Goal: Task Accomplishment & Management: Manage account settings

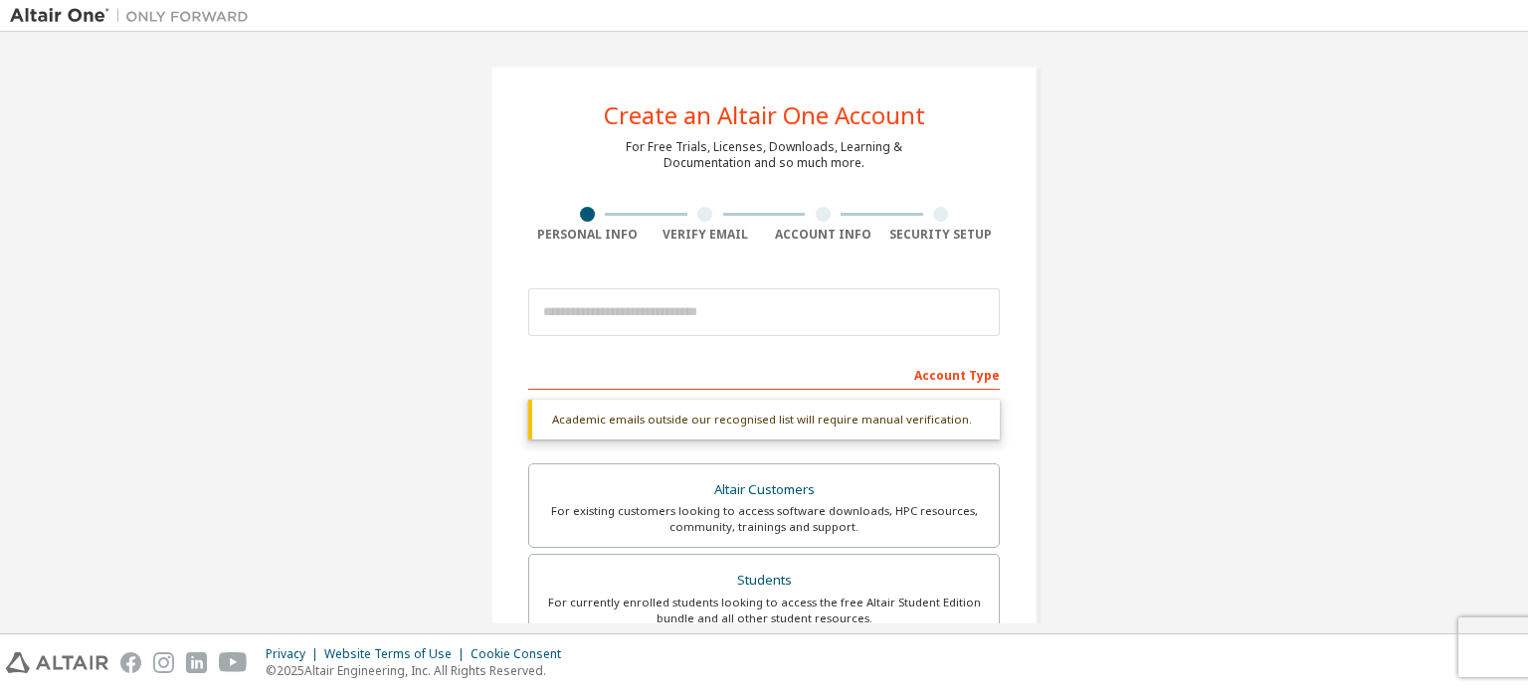
scroll to position [518, 0]
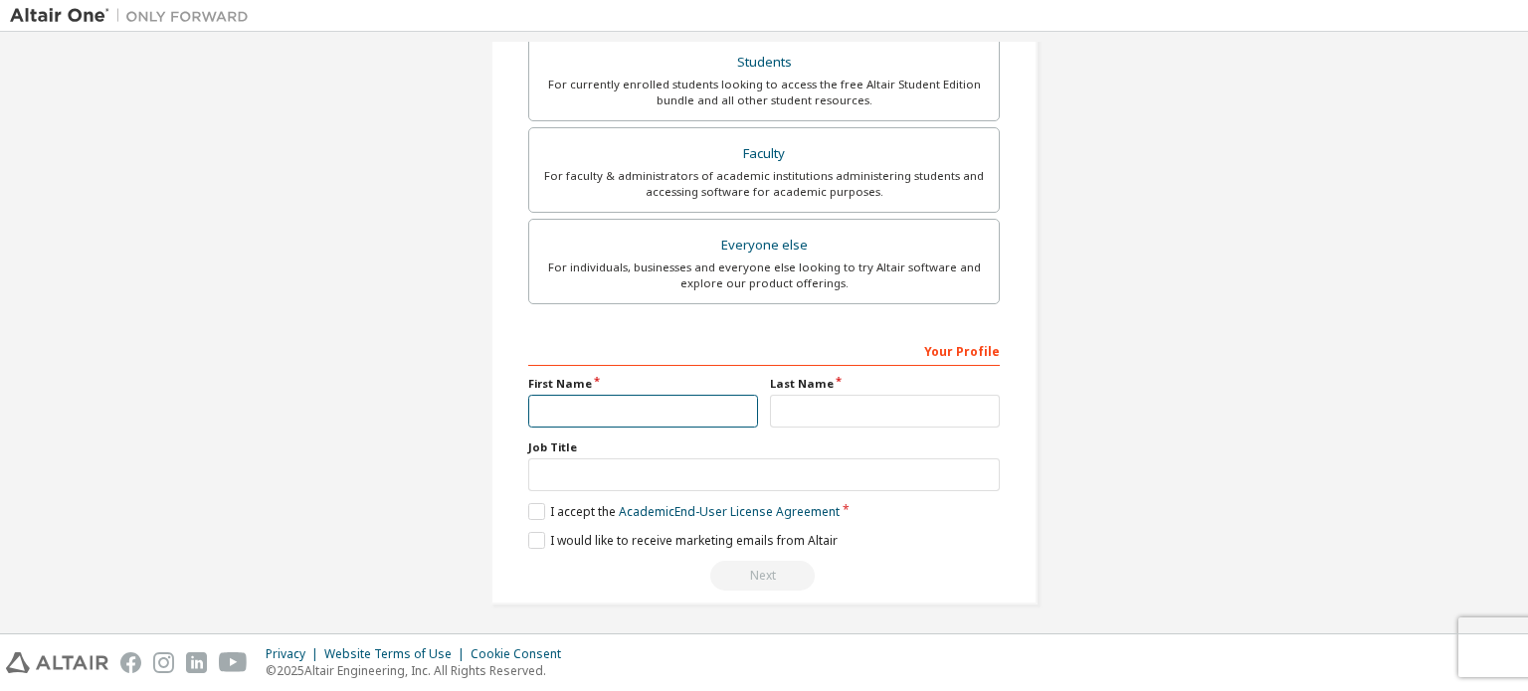
click at [601, 410] on input "text" at bounding box center [643, 411] width 230 height 33
type input "*****"
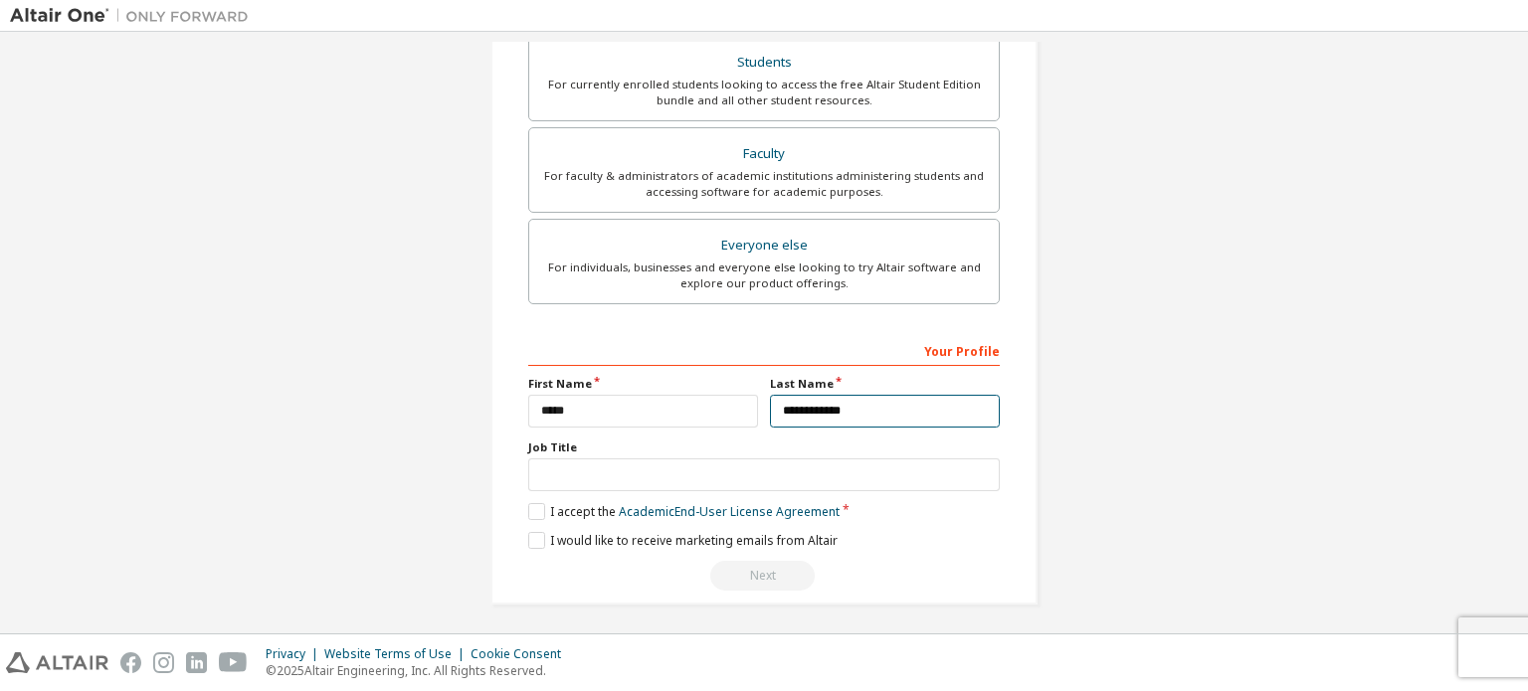
type input "**********"
click at [531, 516] on div "**********" at bounding box center [763, 463] width 471 height 258
click at [531, 504] on label "I accept the Academic End-User License Agreement" at bounding box center [683, 511] width 311 height 17
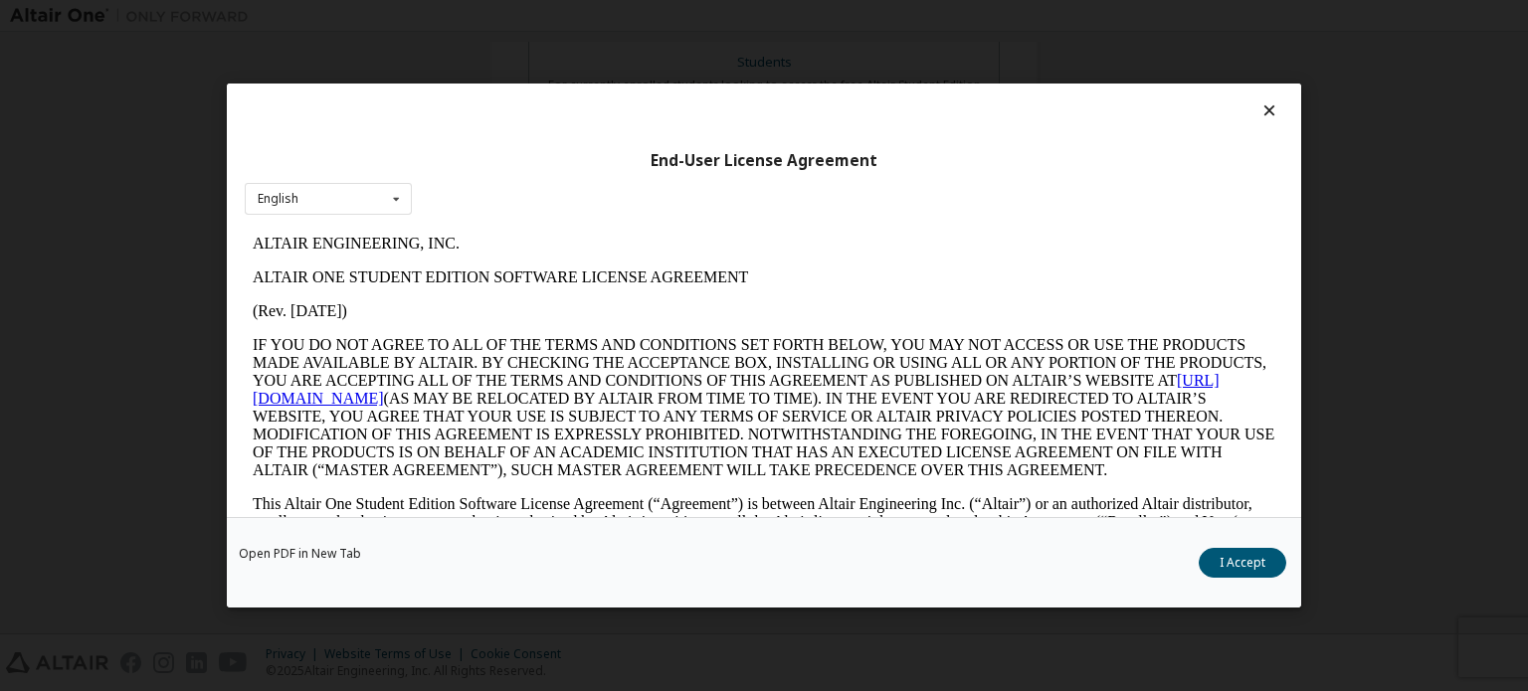
scroll to position [0, 0]
click at [1268, 552] on button "I Accept" at bounding box center [1242, 563] width 88 height 30
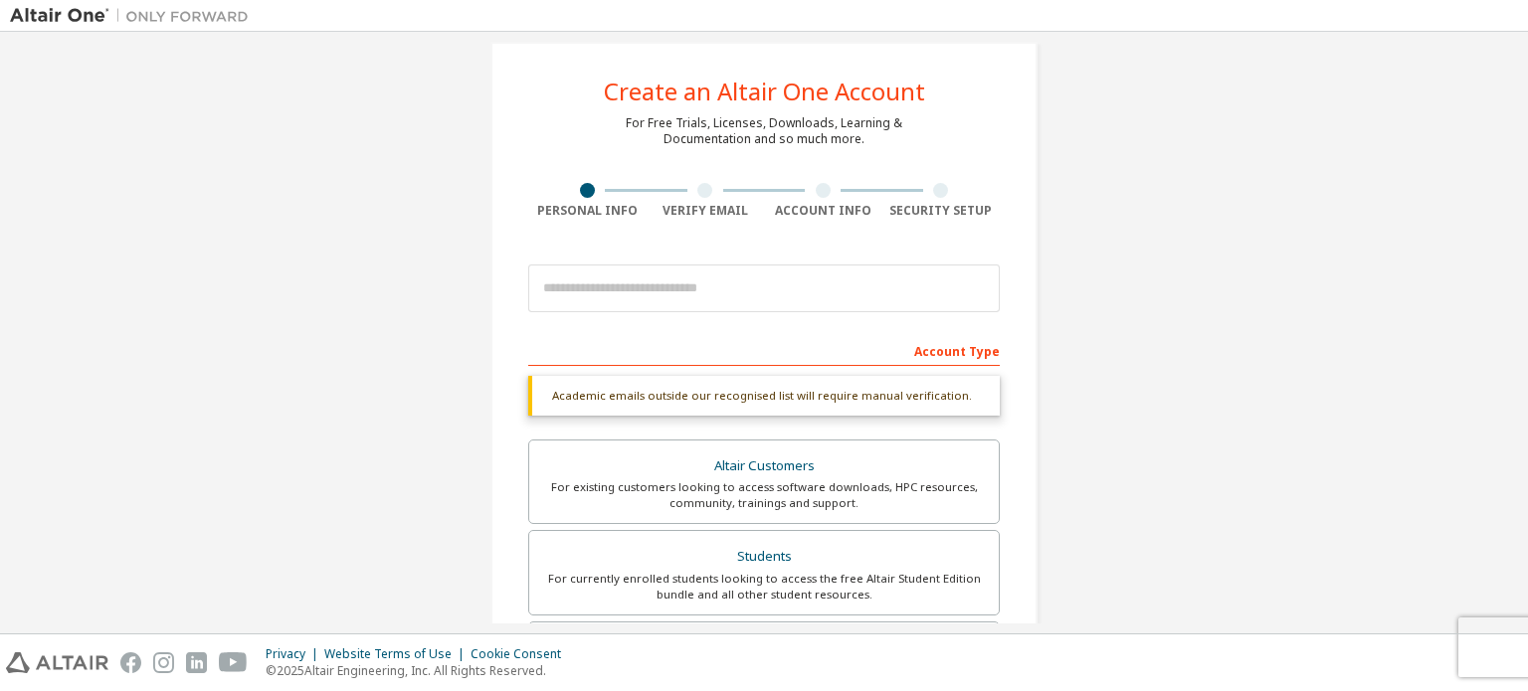
scroll to position [22, 0]
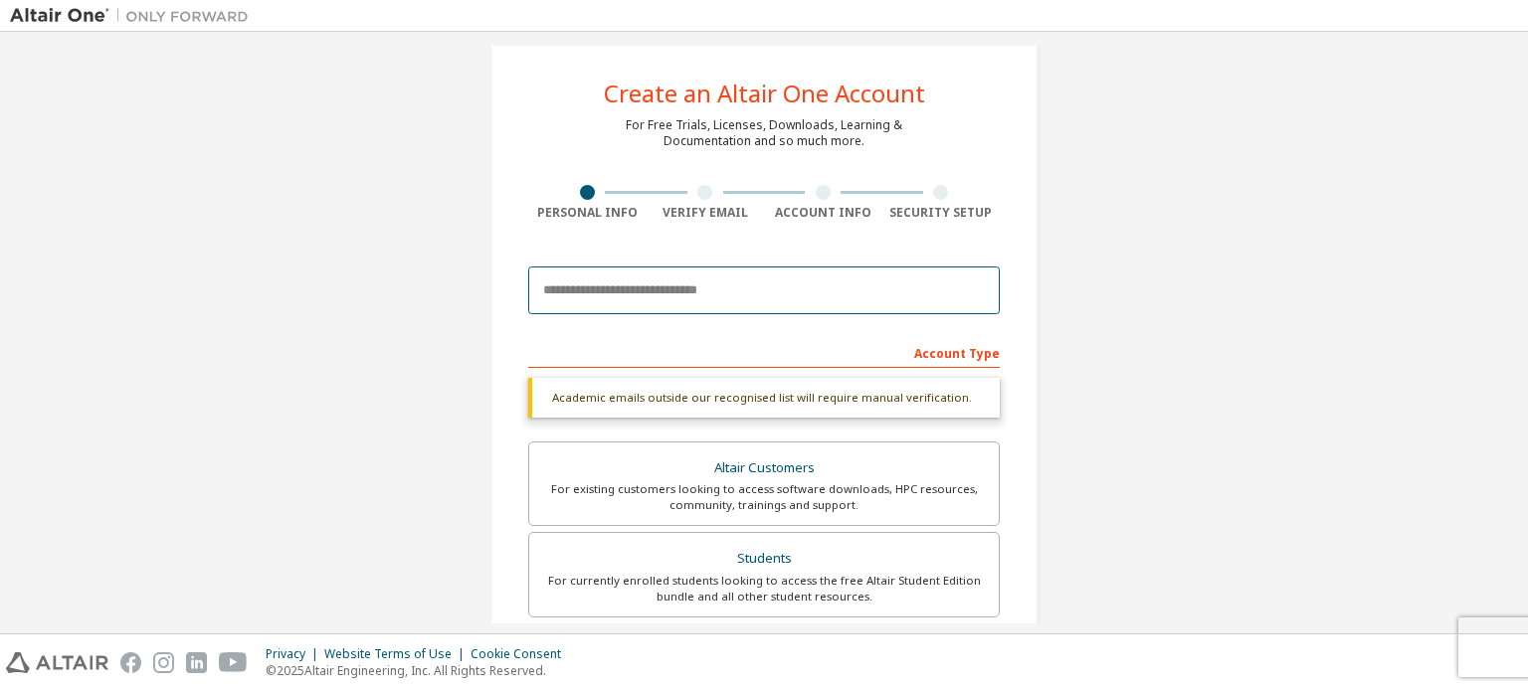
click at [716, 278] on input "email" at bounding box center [763, 291] width 471 height 48
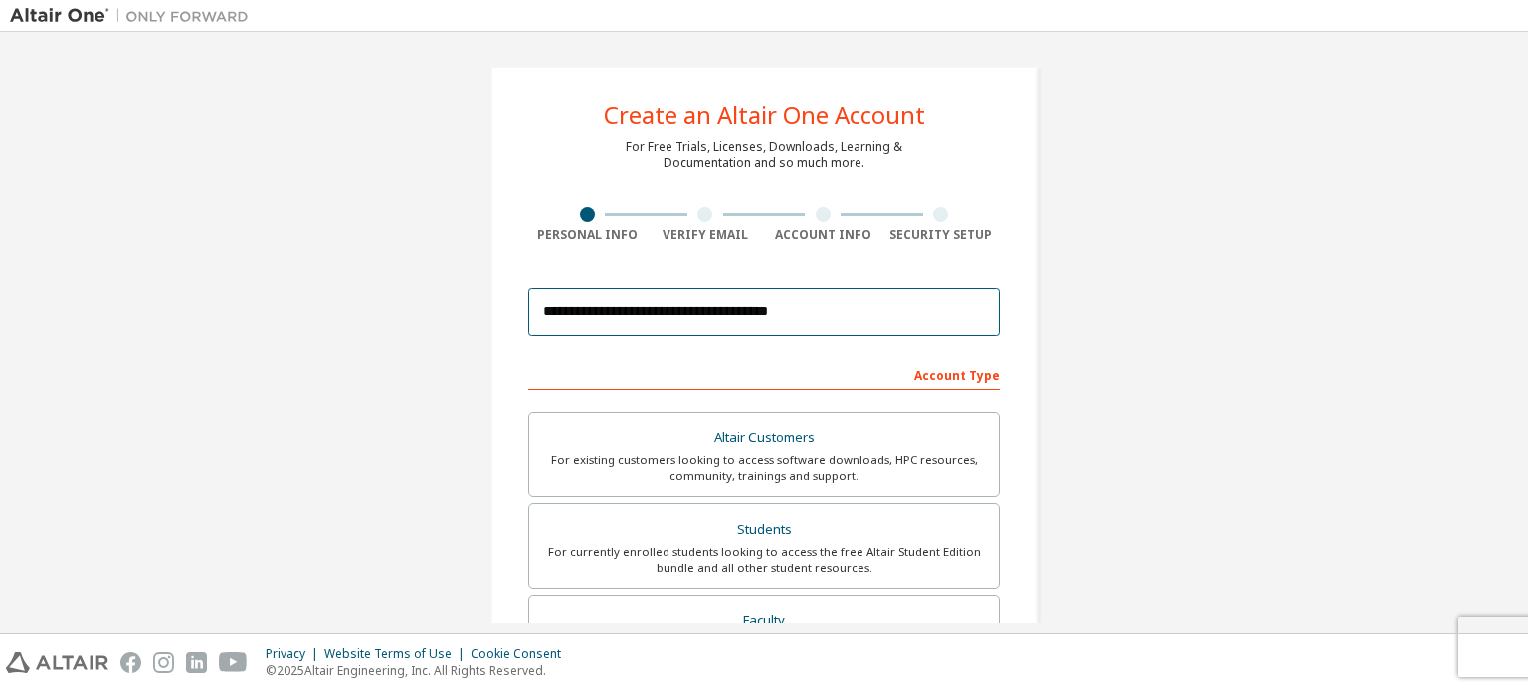
scroll to position [466, 0]
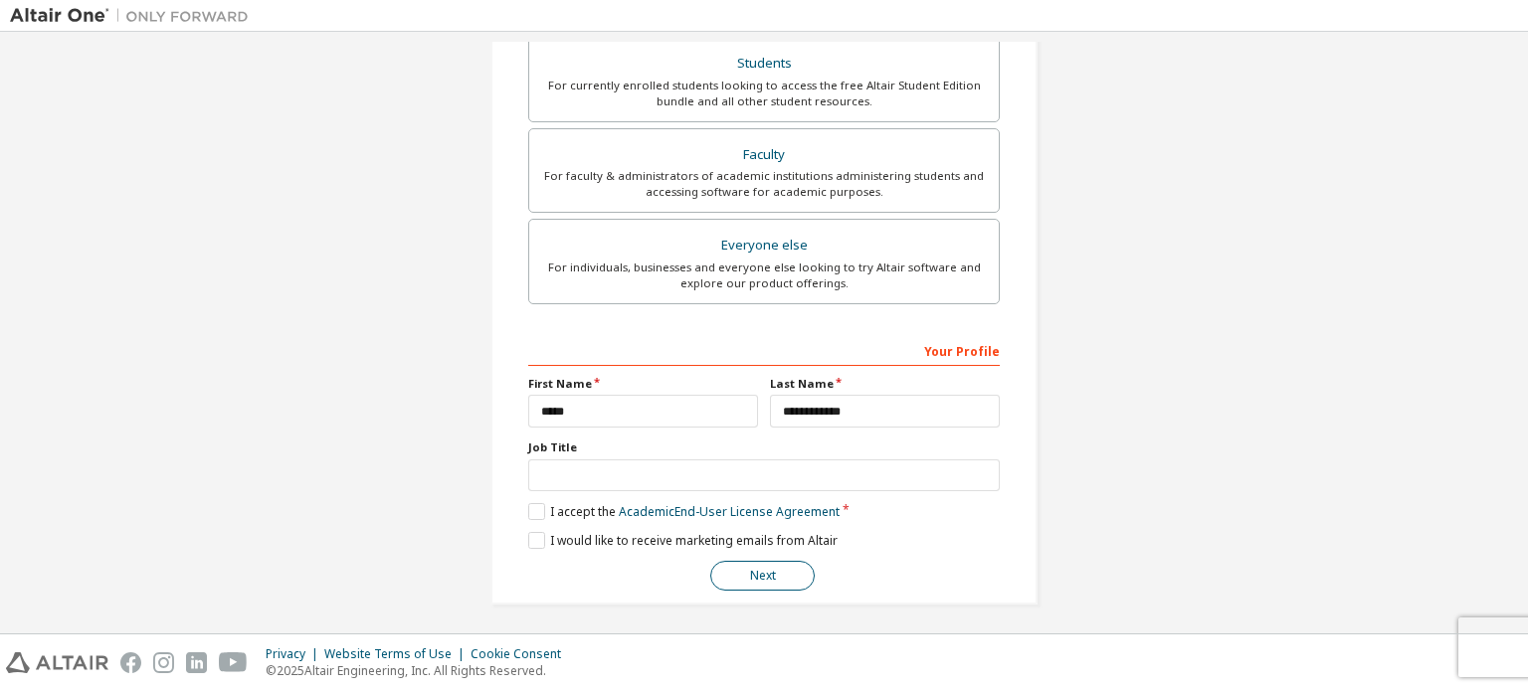
type input "**********"
click at [742, 572] on button "Next" at bounding box center [762, 576] width 104 height 30
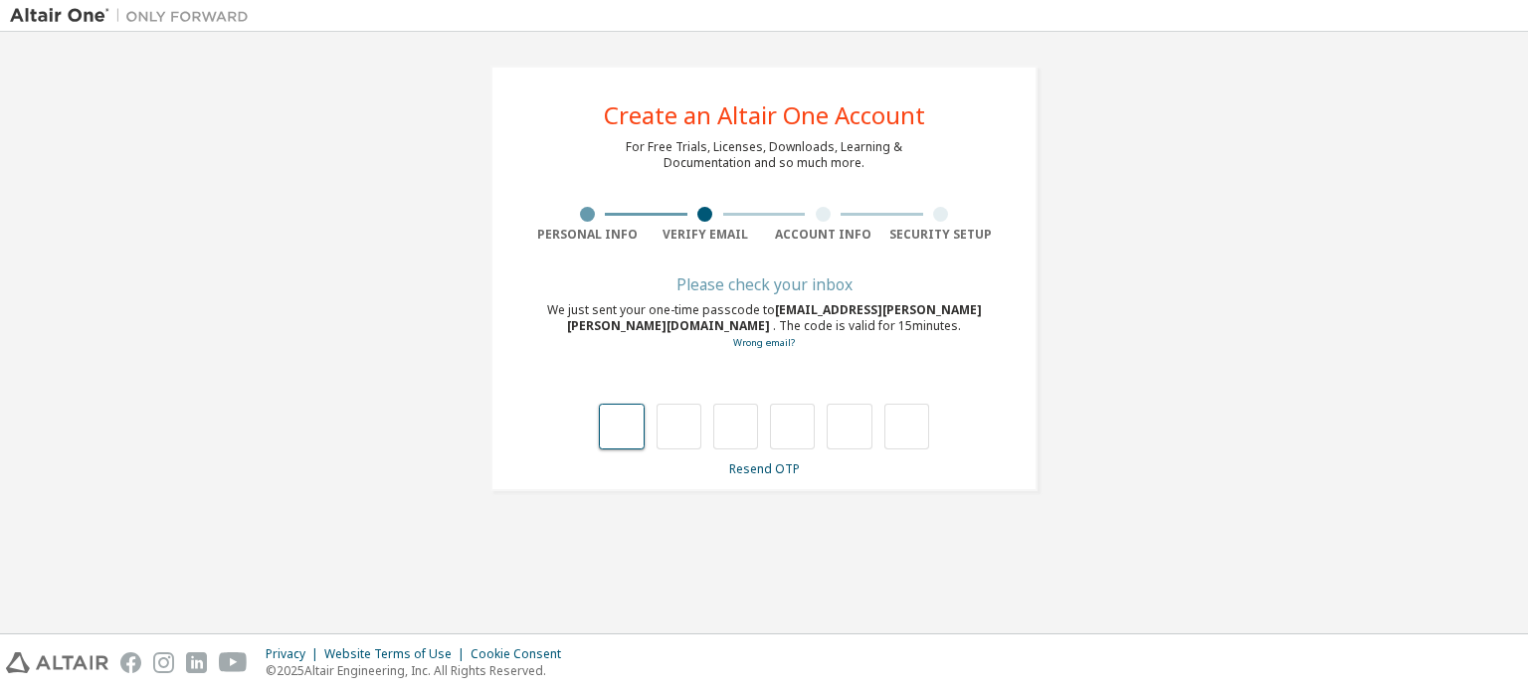
type input "*"
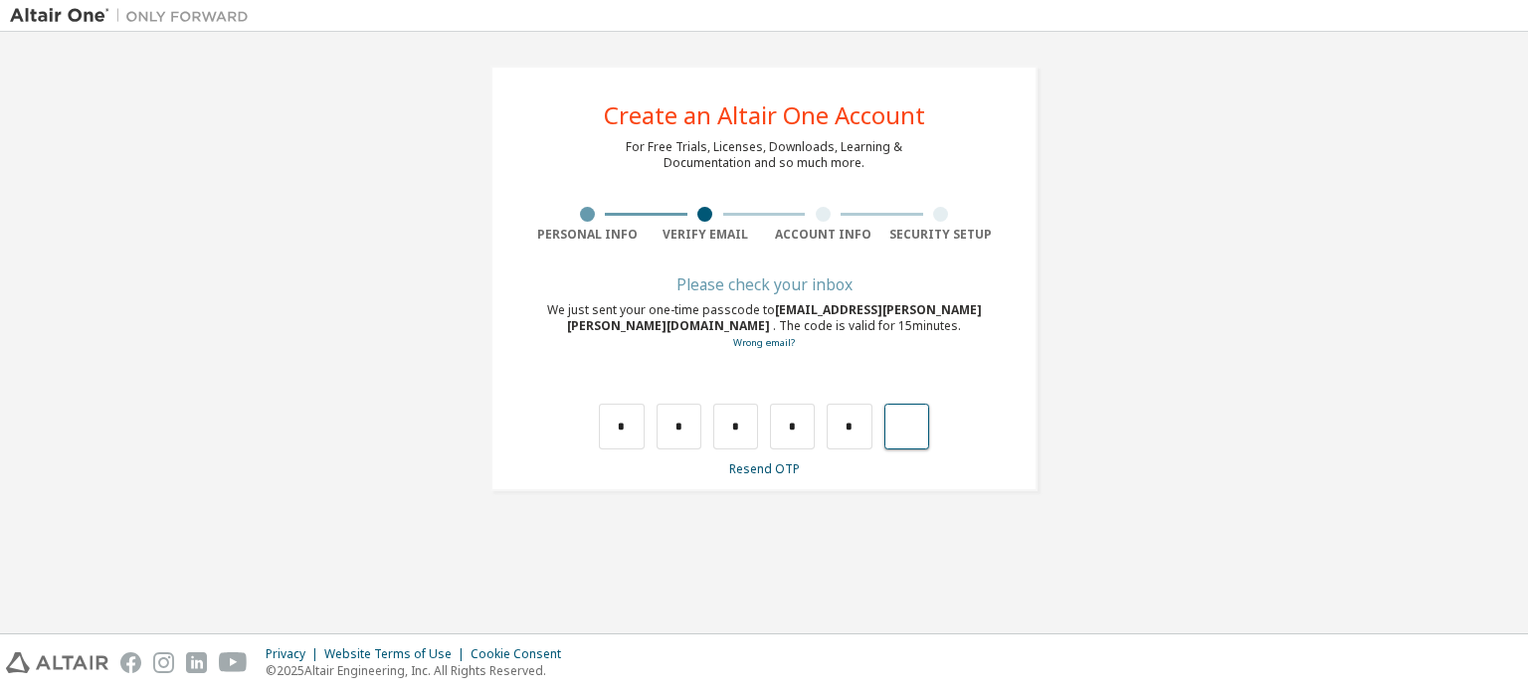
type input "*"
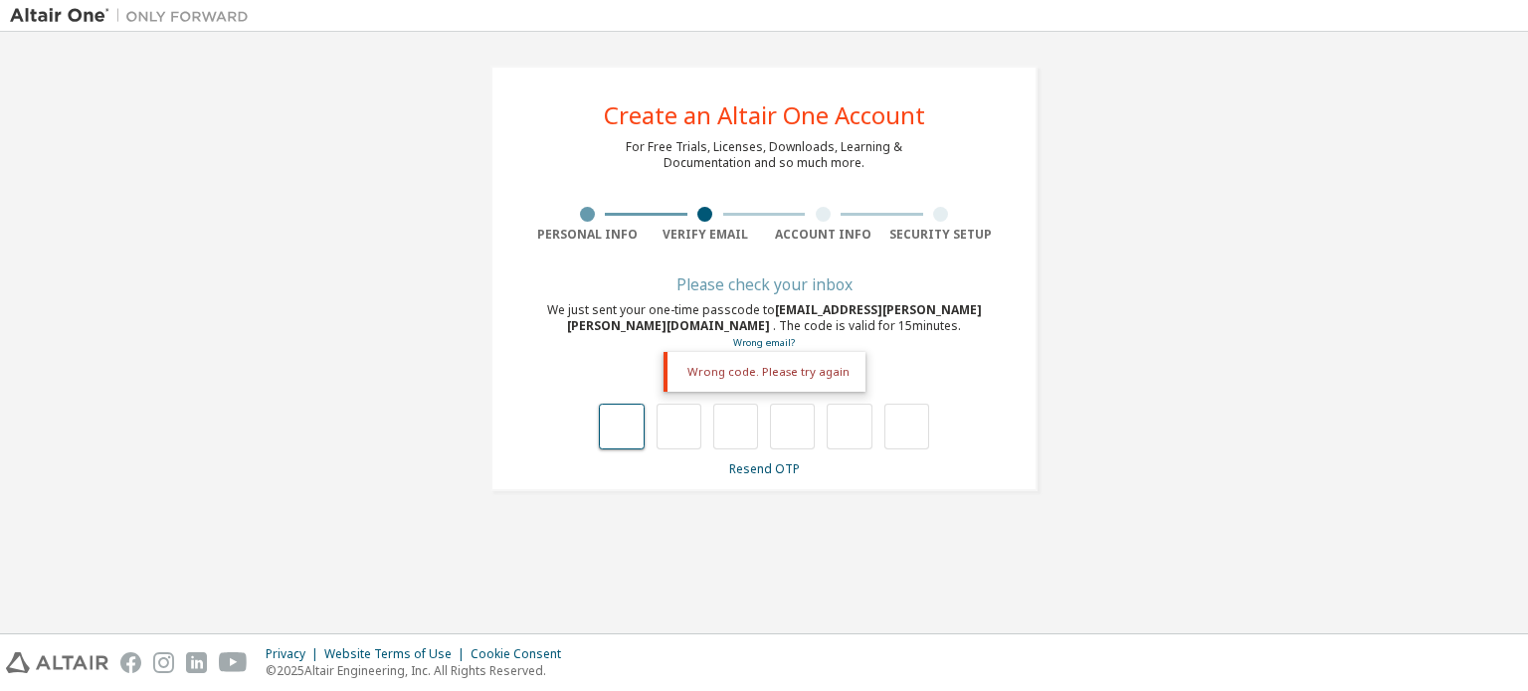
click at [608, 418] on input "text" at bounding box center [621, 427] width 45 height 46
type input "*"
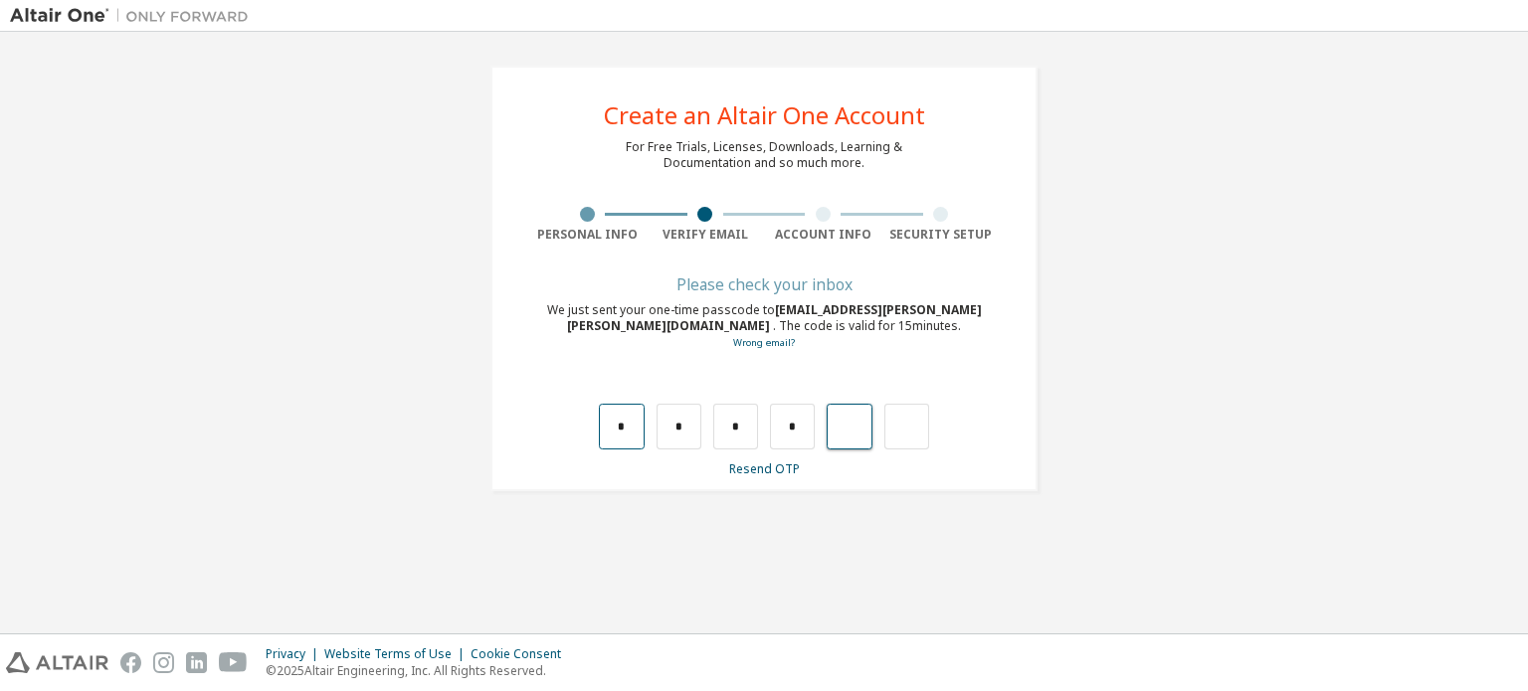
type input "*"
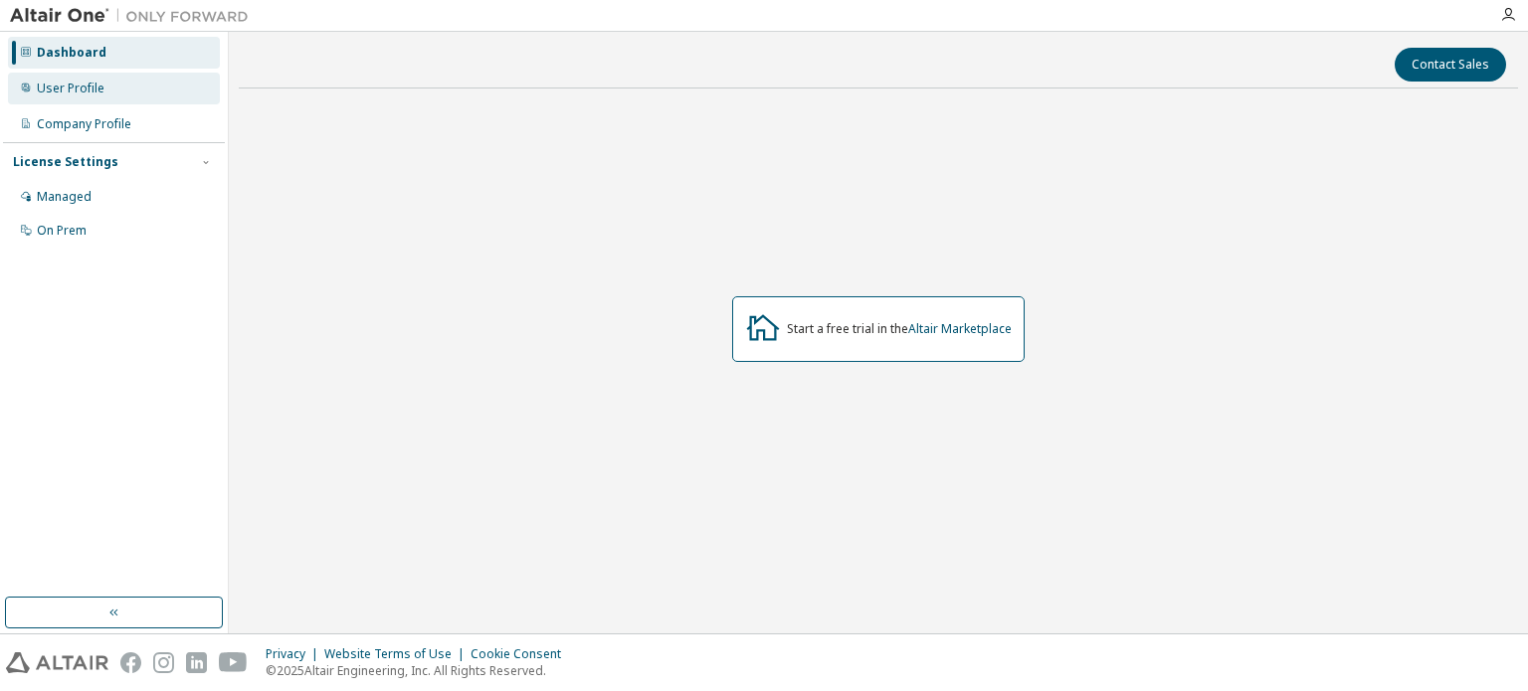
click at [39, 85] on div "User Profile" at bounding box center [71, 89] width 68 height 16
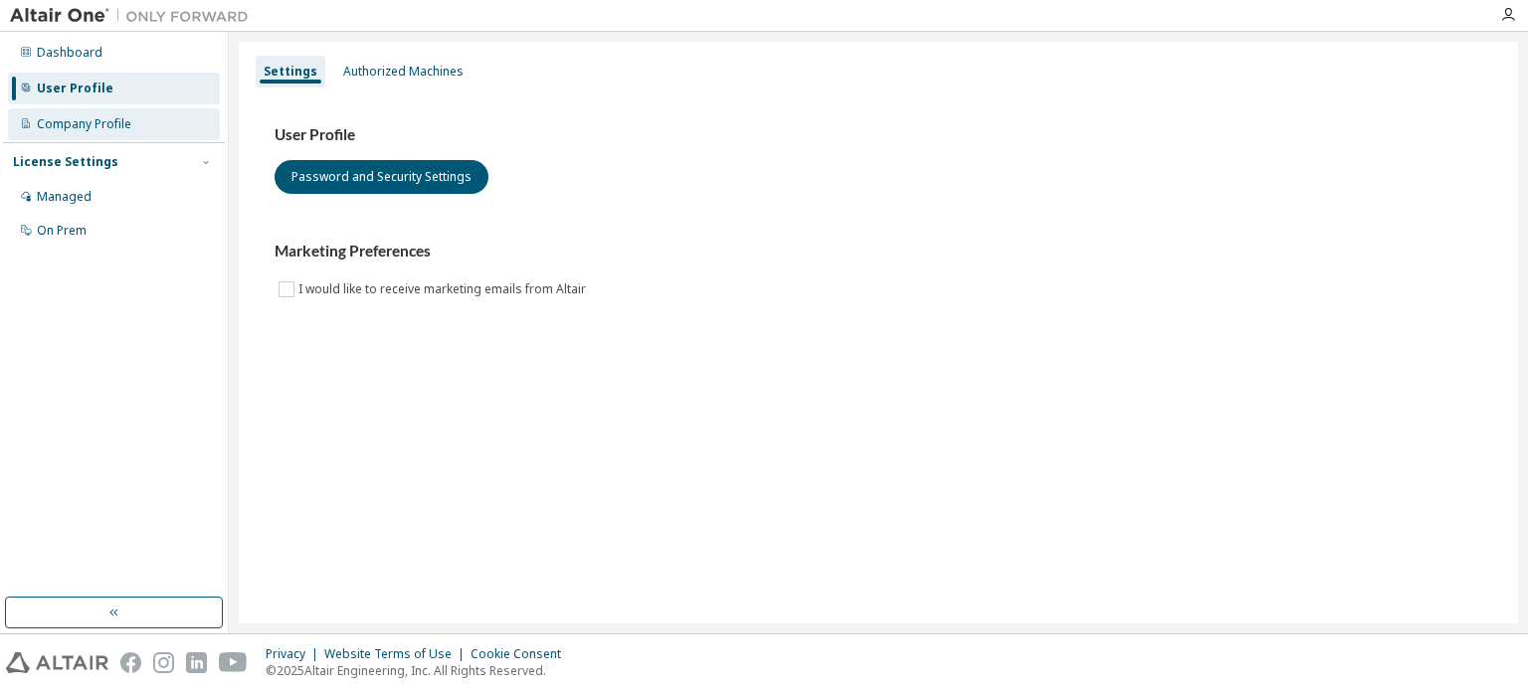
click at [73, 122] on div "Company Profile" at bounding box center [84, 124] width 94 height 16
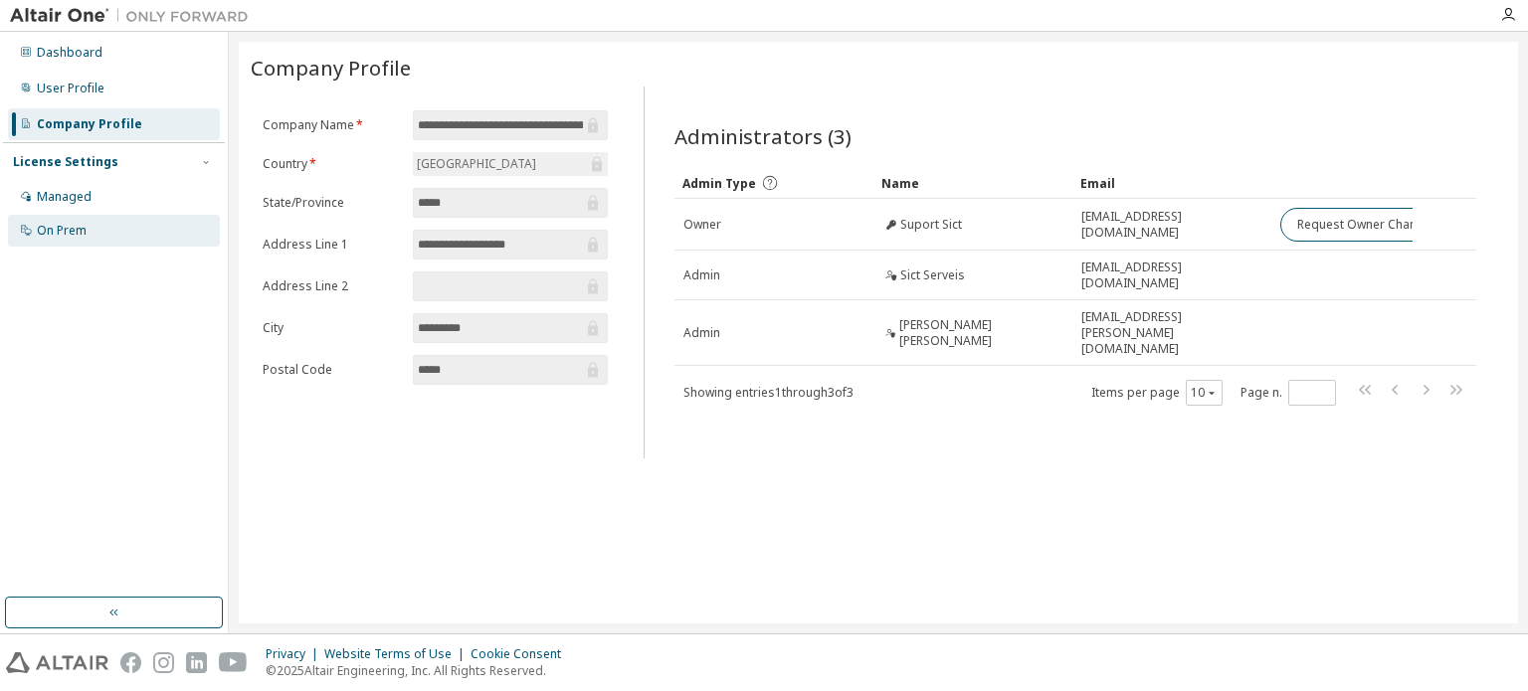
click at [74, 218] on div "On Prem" at bounding box center [114, 231] width 212 height 32
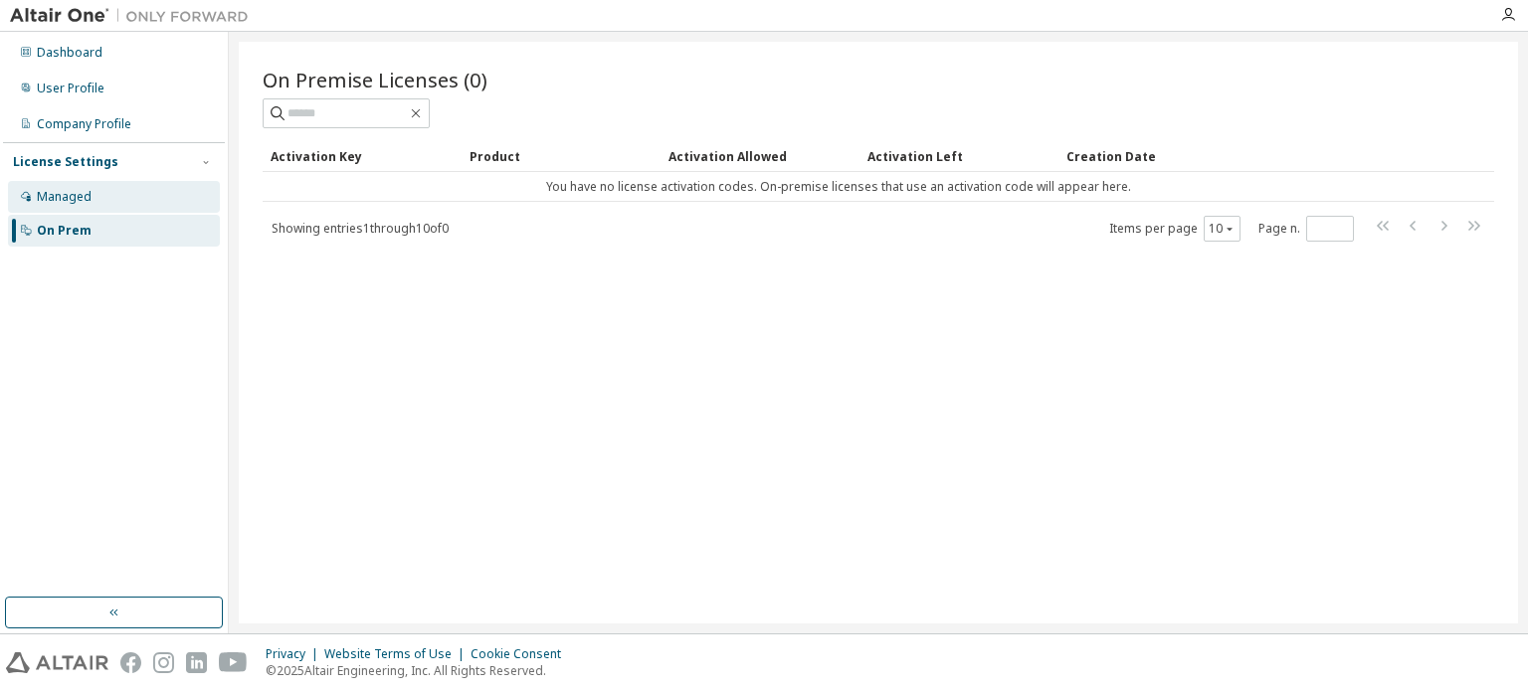
click at [140, 202] on div "Managed" at bounding box center [114, 197] width 212 height 32
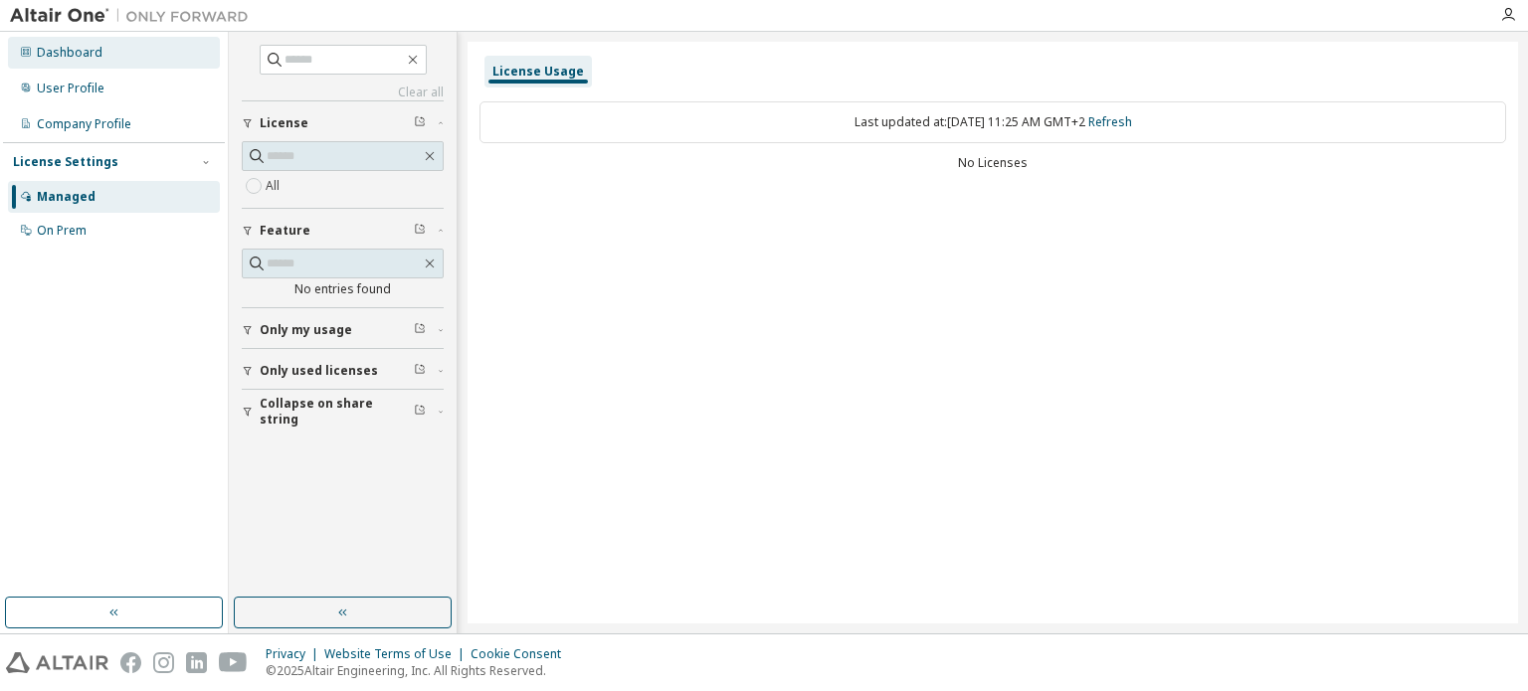
click at [119, 59] on div "Dashboard" at bounding box center [114, 53] width 212 height 32
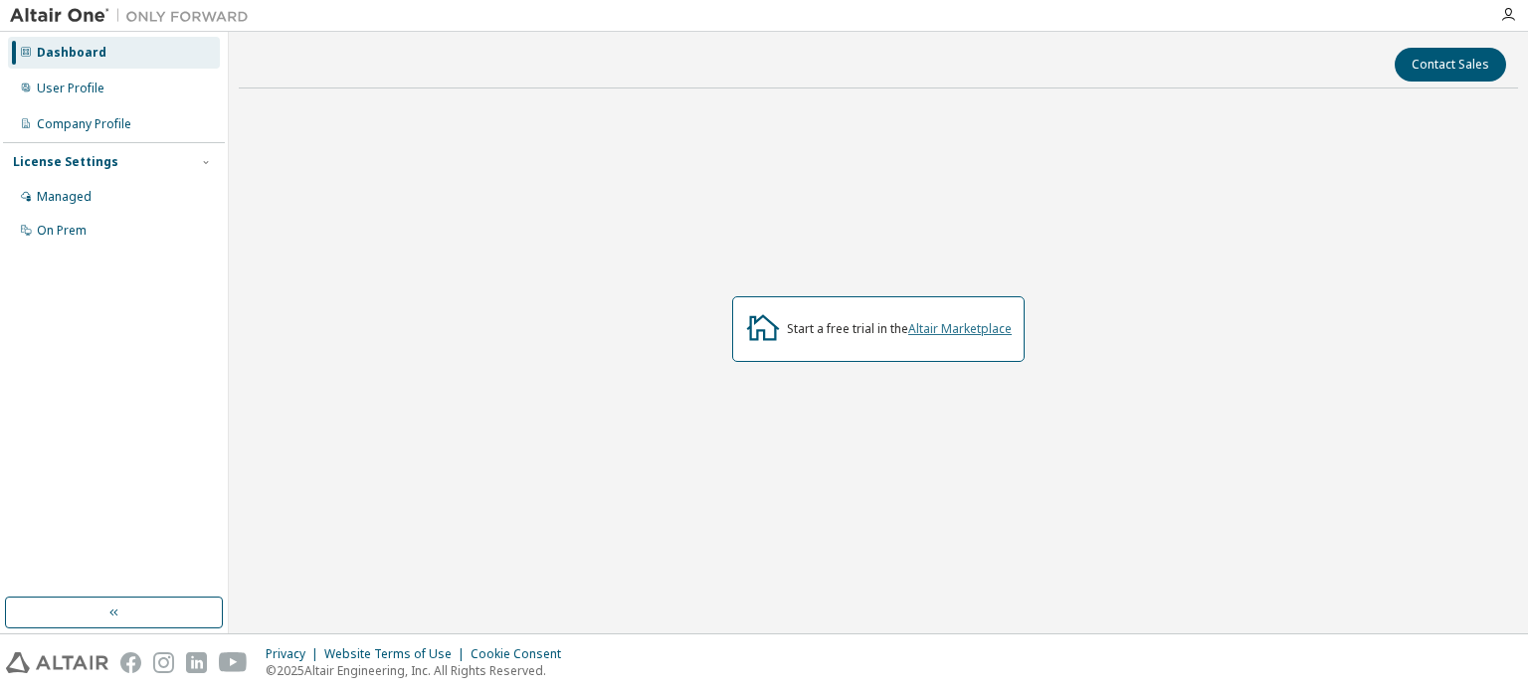
click at [948, 323] on link "Altair Marketplace" at bounding box center [959, 328] width 103 height 17
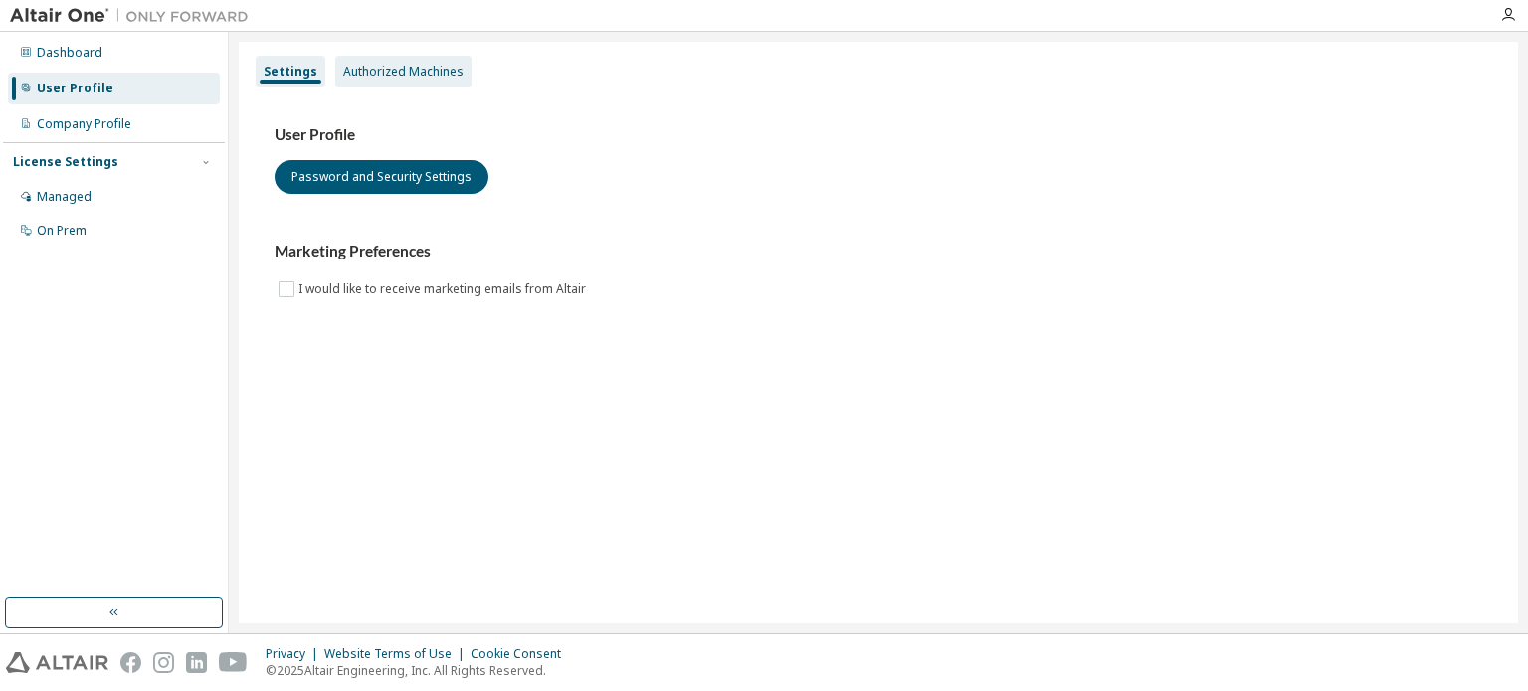
click at [374, 76] on div "Authorized Machines" at bounding box center [403, 72] width 120 height 16
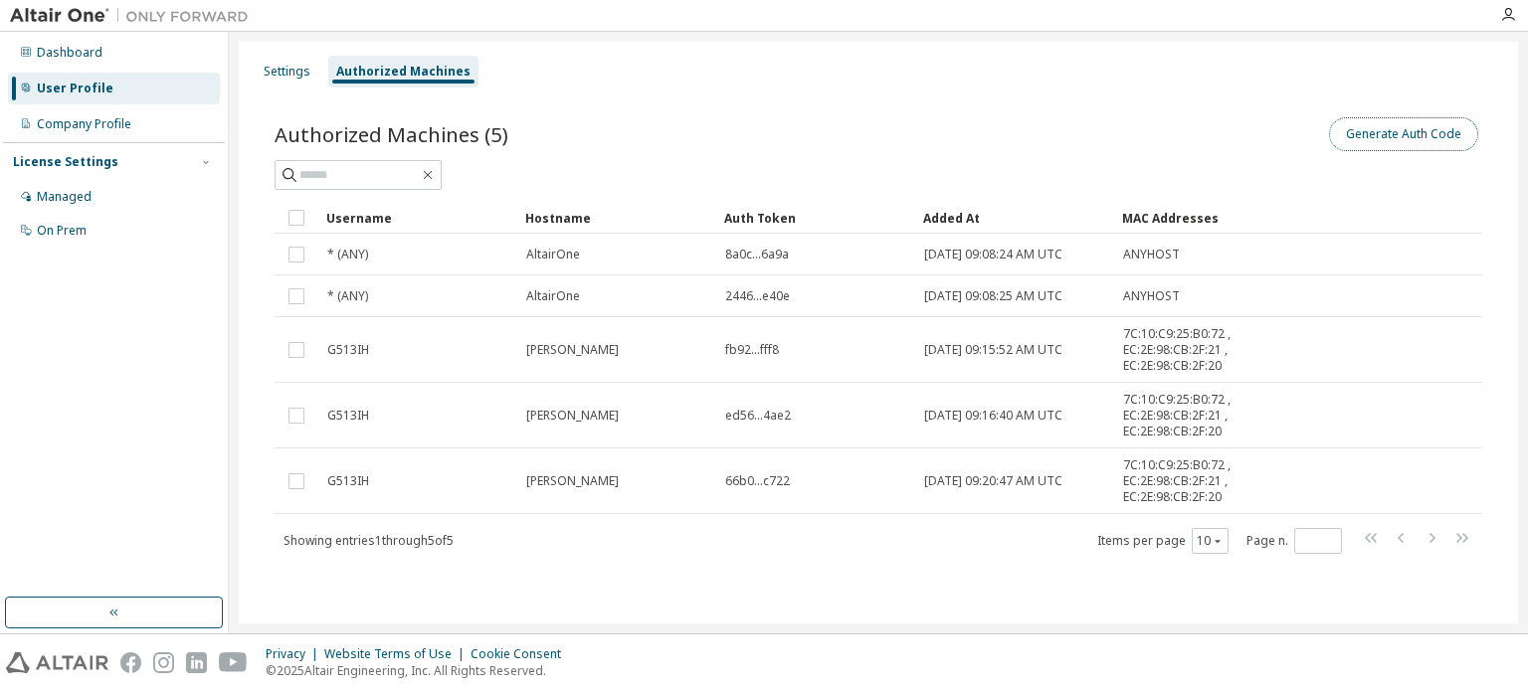
click at [1414, 139] on button "Generate Auth Code" at bounding box center [1403, 134] width 149 height 34
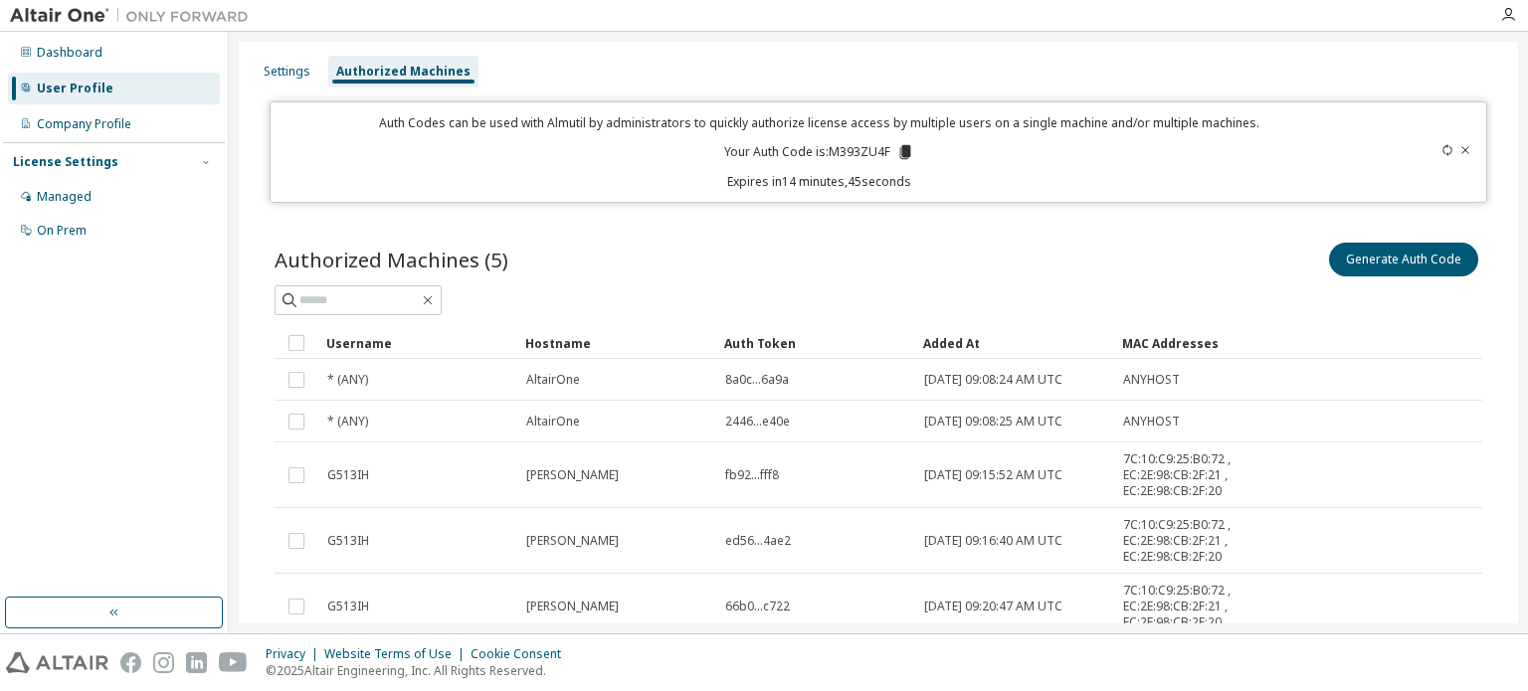
click at [752, 381] on span "8a0c...6a9a" at bounding box center [757, 380] width 64 height 16
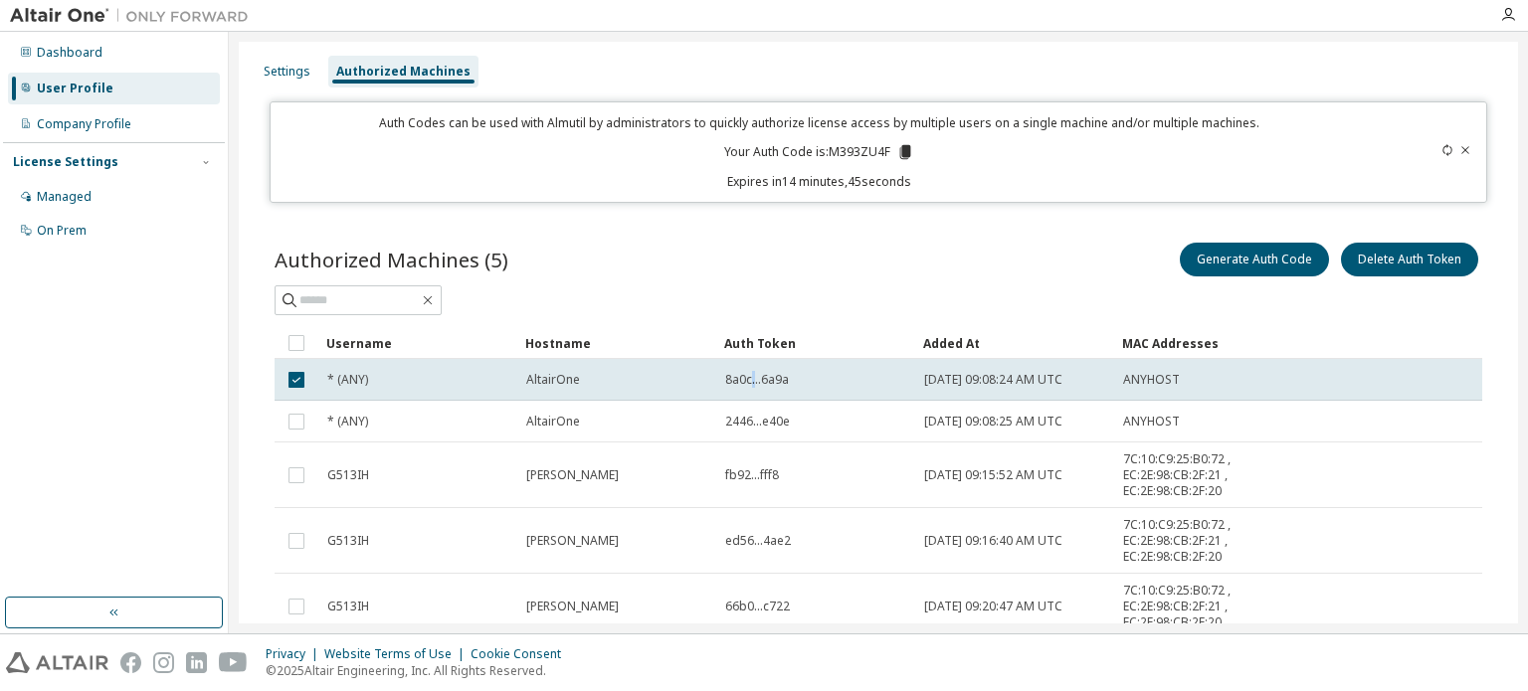
click at [752, 381] on span "8a0c...6a9a" at bounding box center [757, 380] width 64 height 16
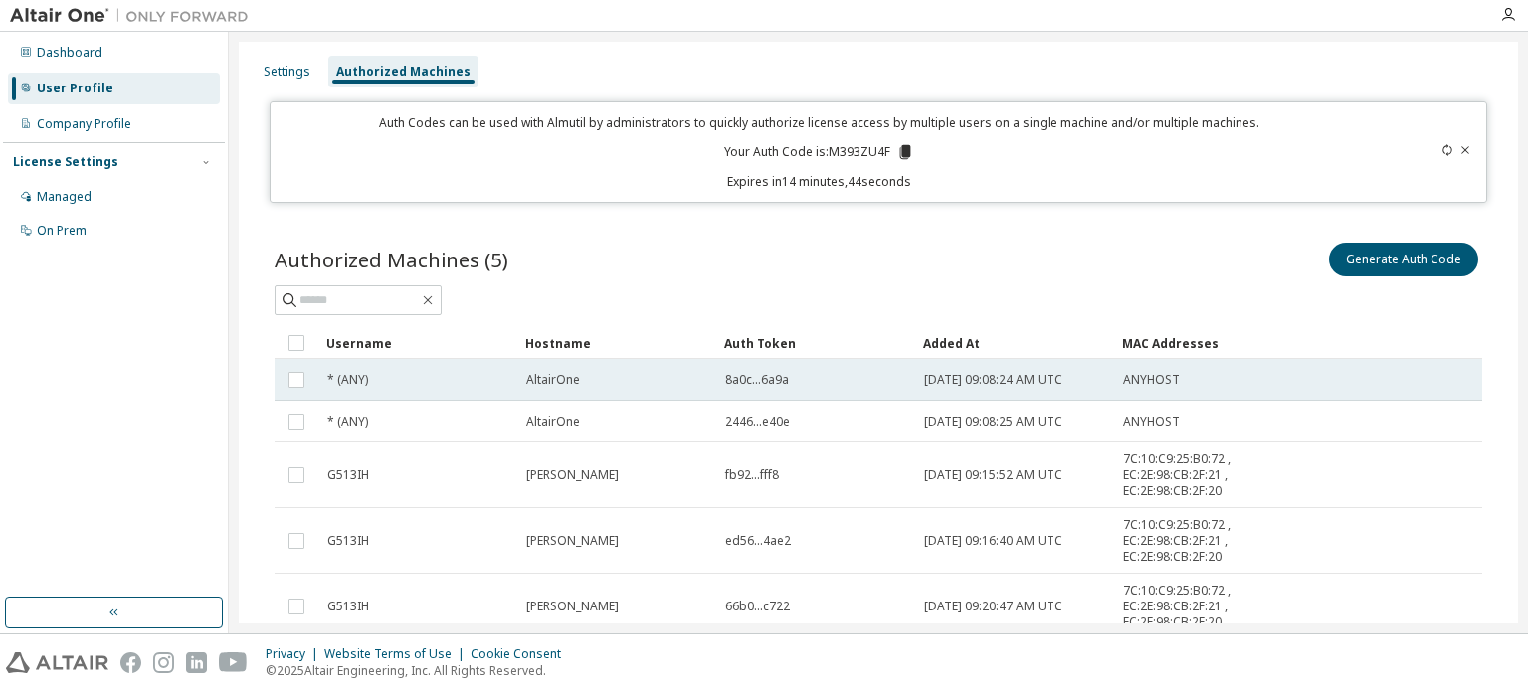
click at [783, 381] on span "8a0c...6a9a" at bounding box center [757, 380] width 64 height 16
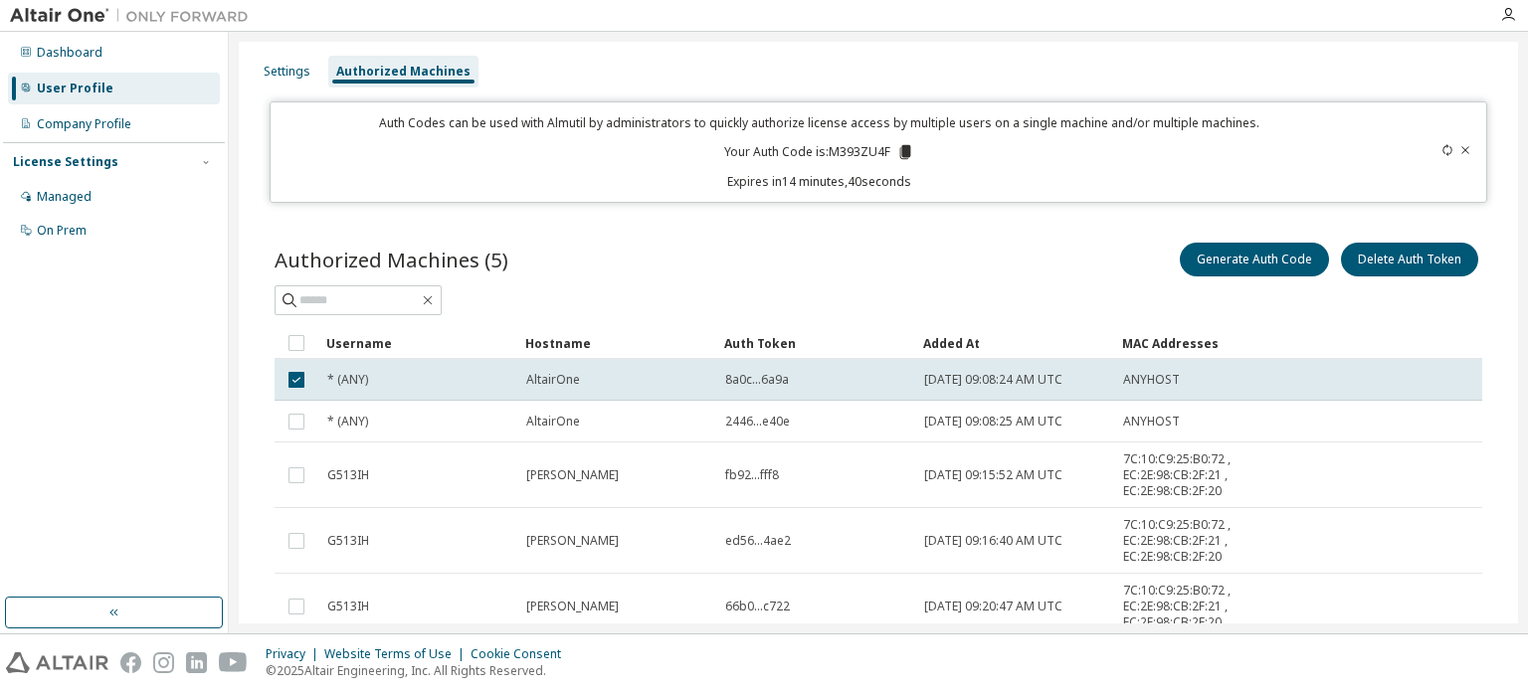
click at [731, 377] on span "8a0c...6a9a" at bounding box center [757, 380] width 64 height 16
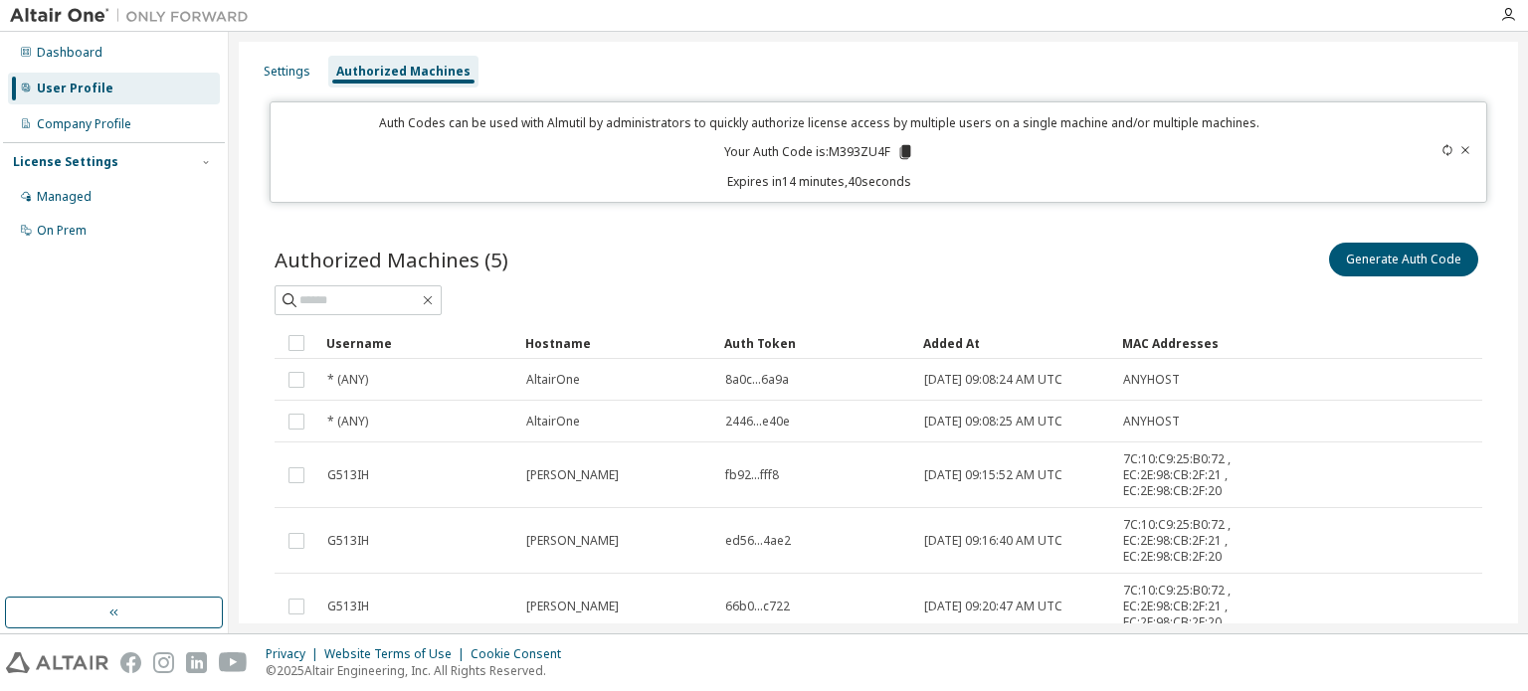
click at [731, 377] on span "8a0c...6a9a" at bounding box center [757, 380] width 64 height 16
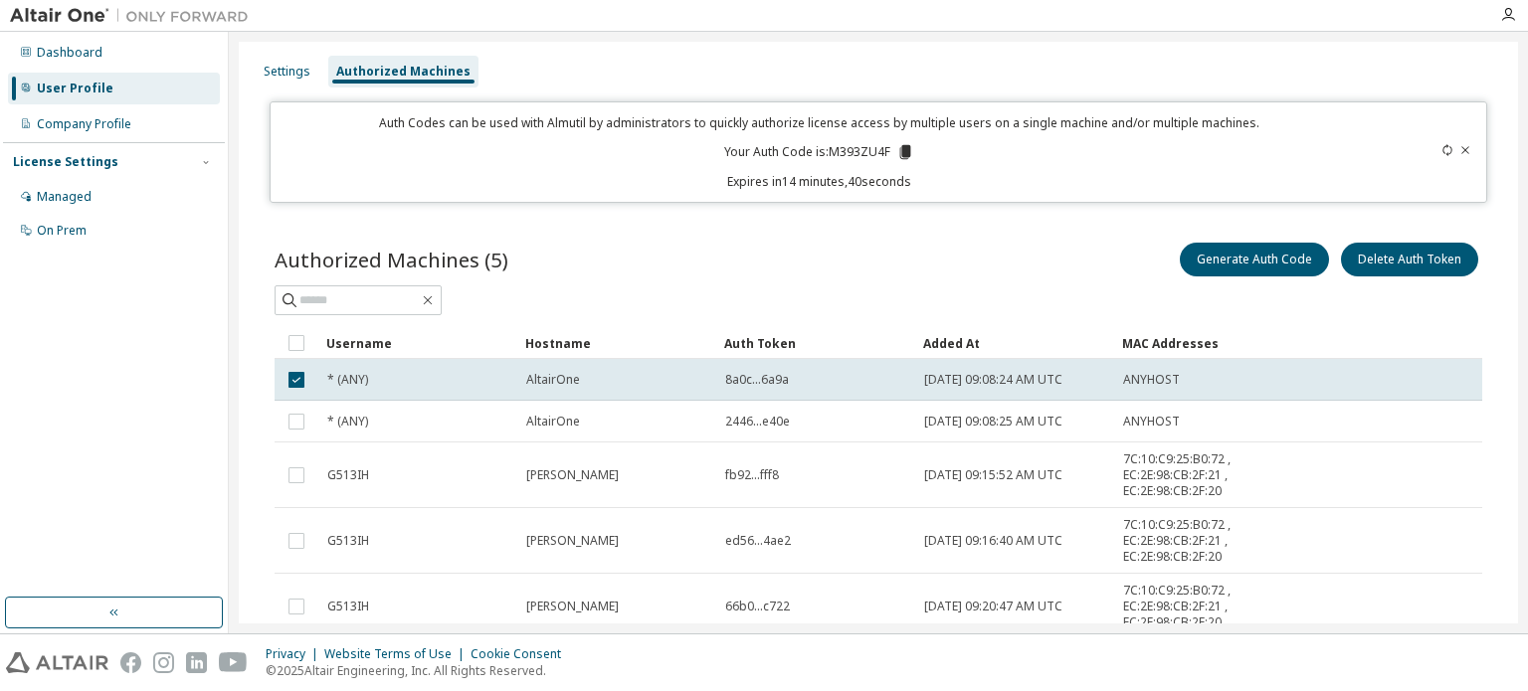
click at [731, 377] on span "8a0c...6a9a" at bounding box center [757, 380] width 64 height 16
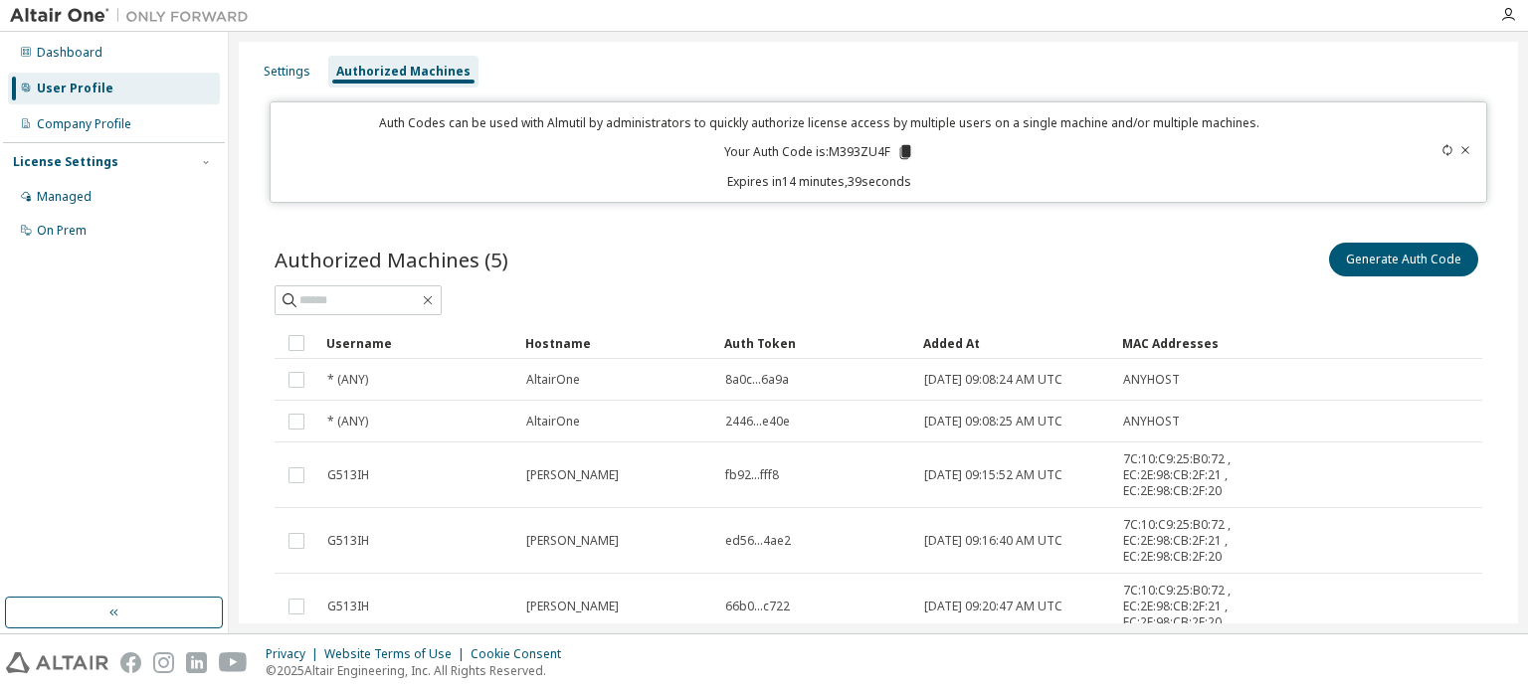
click at [731, 377] on span "8a0c...6a9a" at bounding box center [757, 380] width 64 height 16
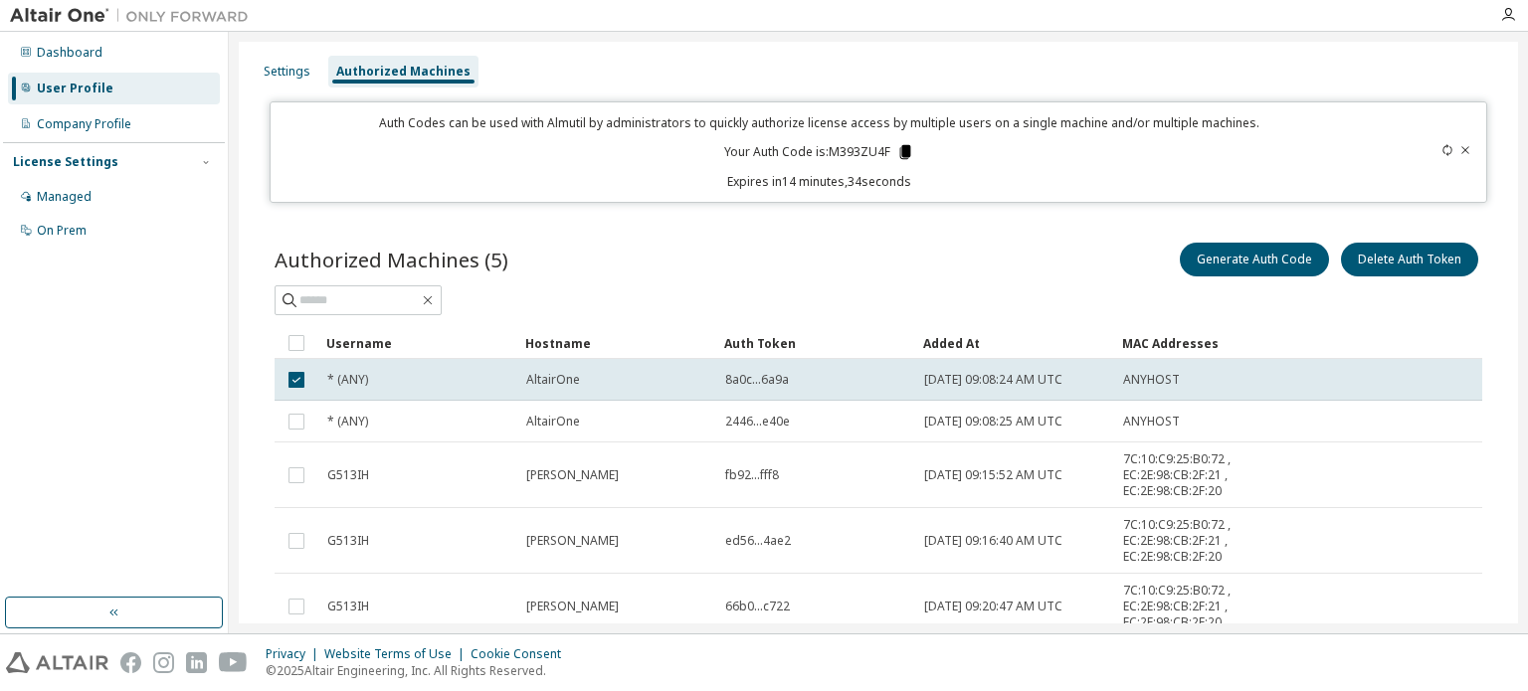
click at [899, 150] on icon at bounding box center [904, 152] width 11 height 14
